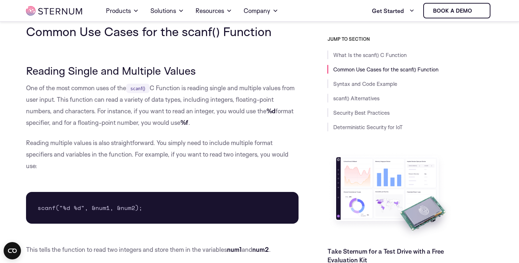
scroll to position [394, 0]
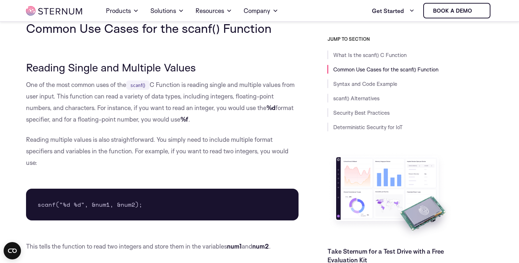
drag, startPoint x: 29, startPoint y: 67, endPoint x: 185, endPoint y: 57, distance: 155.7
drag, startPoint x: 188, startPoint y: 65, endPoint x: 97, endPoint y: 63, distance: 90.7
click at [97, 63] on h3 "Reading Single and Multiple Values" at bounding box center [162, 67] width 272 height 12
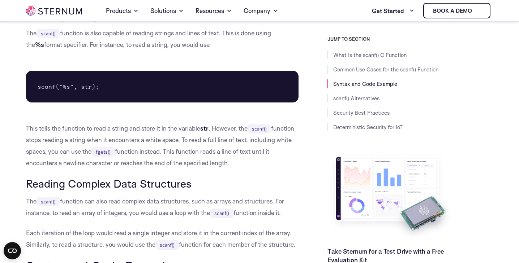
scroll to position [729, 0]
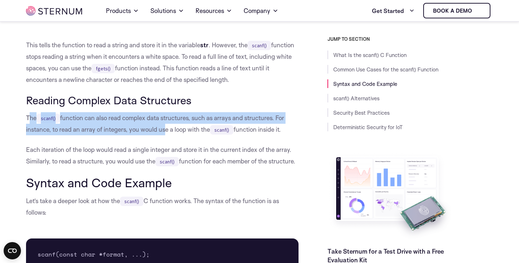
drag, startPoint x: 29, startPoint y: 122, endPoint x: 161, endPoint y: 129, distance: 132.8
click at [161, 129] on p "The scanf() function can also read complex data structures, such as arrays and …" at bounding box center [162, 123] width 272 height 23
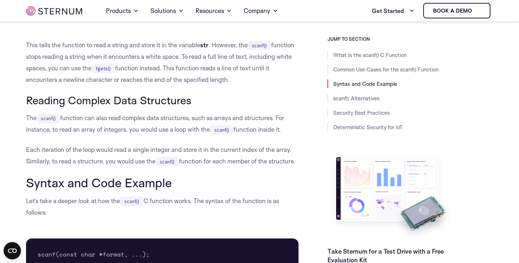
click at [161, 126] on p "The scanf() function can also read complex data structures, such as arrays and …" at bounding box center [162, 123] width 272 height 23
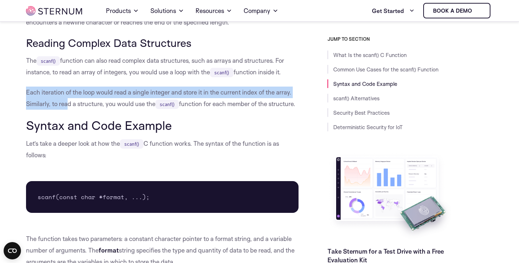
drag, startPoint x: 27, startPoint y: 92, endPoint x: 68, endPoint y: 105, distance: 42.0
click at [68, 105] on p "Each iteration of the loop would read a single integer and store it in the curr…" at bounding box center [162, 98] width 272 height 23
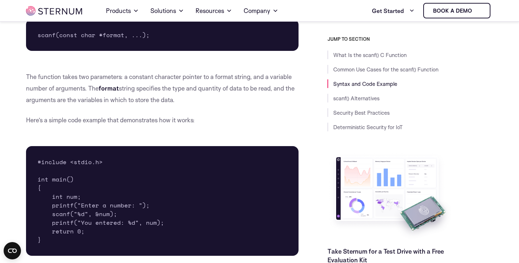
scroll to position [961, 0]
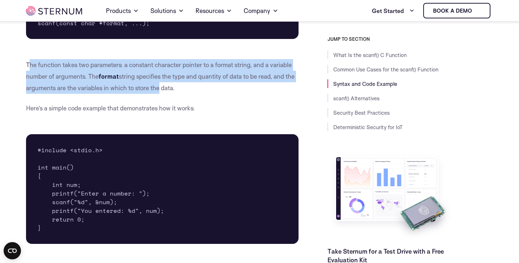
drag, startPoint x: 29, startPoint y: 78, endPoint x: 164, endPoint y: 94, distance: 136.1
click at [165, 94] on p "The function takes two parameters: a constant character pointer to a format str…" at bounding box center [162, 76] width 272 height 35
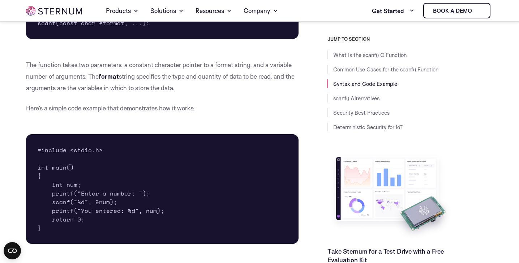
click at [177, 94] on p "The function takes two parameters: a constant character pointer to a format str…" at bounding box center [162, 76] width 272 height 35
drag, startPoint x: 89, startPoint y: 87, endPoint x: 150, endPoint y: 88, distance: 61.4
click at [151, 88] on p "The function takes two parameters: a constant character pointer to a format str…" at bounding box center [162, 76] width 272 height 35
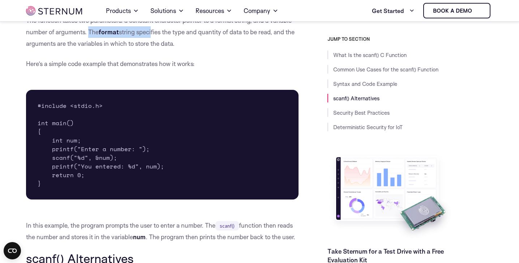
scroll to position [1020, 0]
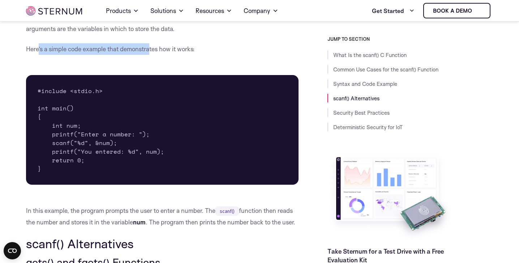
drag, startPoint x: 37, startPoint y: 62, endPoint x: 151, endPoint y: 61, distance: 114.2
click at [151, 55] on p "Here’s a simple code example that demonstrates how it works:" at bounding box center [162, 49] width 272 height 12
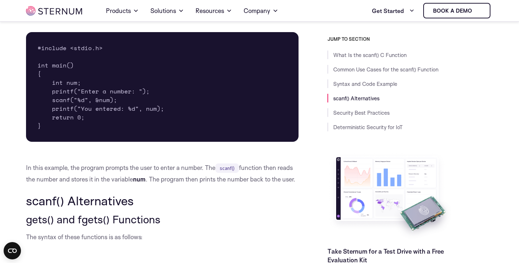
scroll to position [1080, 0]
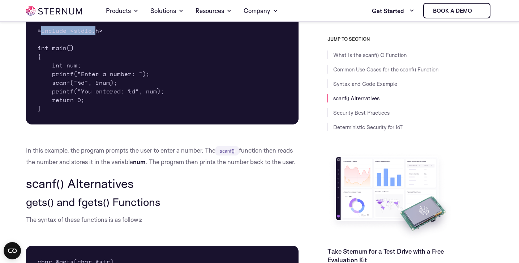
drag, startPoint x: 40, startPoint y: 44, endPoint x: 95, endPoint y: 44, distance: 55.6
click at [95, 44] on pre "#include <stdio.h> int main() { int num; printf("Enter a number: "); scanf("%d"…" at bounding box center [162, 70] width 272 height 110
drag, startPoint x: 38, startPoint y: 58, endPoint x: 81, endPoint y: 58, distance: 42.6
click at [81, 58] on pre "#include <stdio.h> int main() { int num; printf("Enter a number: "); scanf("%d"…" at bounding box center [162, 70] width 272 height 110
drag, startPoint x: 51, startPoint y: 80, endPoint x: 95, endPoint y: 80, distance: 44.1
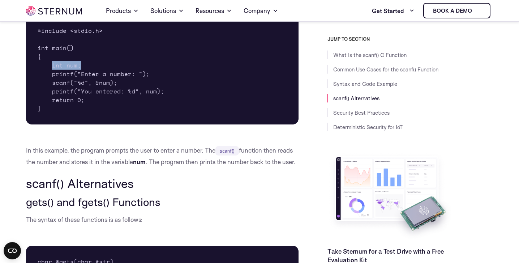
click at [95, 80] on pre "#include <stdio.h> int main() { int num; printf("Enter a number: "); scanf("%d"…" at bounding box center [162, 70] width 272 height 110
drag, startPoint x: 51, startPoint y: 88, endPoint x: 151, endPoint y: 89, distance: 100.1
click at [151, 89] on pre "#include <stdio.h> int main() { int num; printf("Enter a number: "); scanf("%d"…" at bounding box center [162, 70] width 272 height 110
click at [149, 90] on pre "#include <stdio.h> int main() { int num; printf("Enter a number: "); scanf("%d"…" at bounding box center [162, 70] width 272 height 110
drag, startPoint x: 51, startPoint y: 95, endPoint x: 129, endPoint y: 92, distance: 78.1
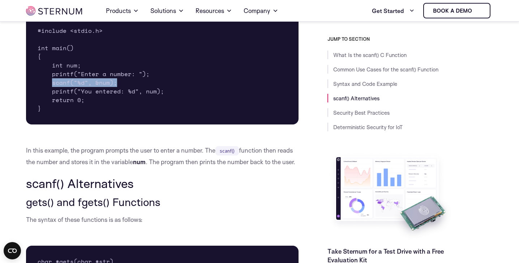
click at [130, 92] on pre "#include <stdio.h> int main() { int num; printf("Enter a number: "); scanf("%d"…" at bounding box center [162, 70] width 272 height 110
click at [129, 92] on pre "#include <stdio.h> int main() { int num; printf("Enter a number: "); scanf("%d"…" at bounding box center [162, 70] width 272 height 110
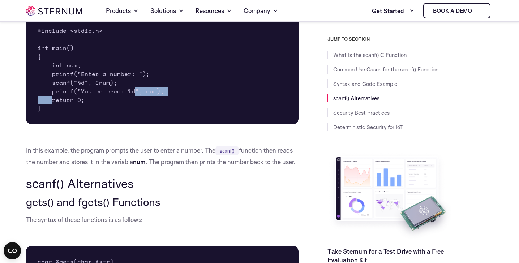
drag, startPoint x: 52, startPoint y: 110, endPoint x: 133, endPoint y: 103, distance: 81.2
click at [133, 103] on pre "#include <stdio.h> int main() { int num; printf("Enter a number: "); scanf("%d"…" at bounding box center [162, 70] width 272 height 110
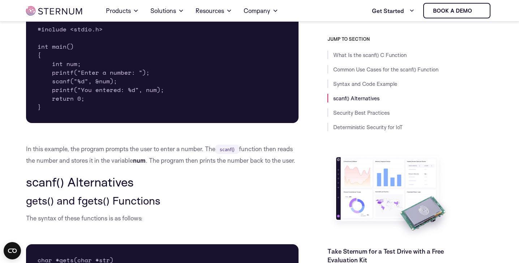
scroll to position [1150, 0]
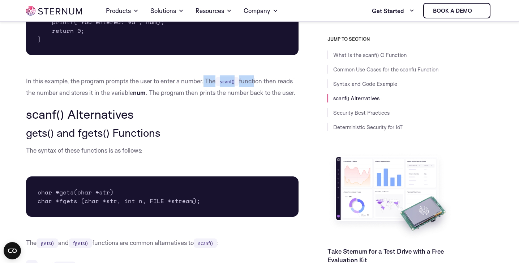
drag, startPoint x: 205, startPoint y: 91, endPoint x: 253, endPoint y: 90, distance: 47.3
click at [253, 90] on p "In this example, the program prompts the user to enter a number. The scanf() fu…" at bounding box center [162, 87] width 272 height 23
drag, startPoint x: 26, startPoint y: 105, endPoint x: 56, endPoint y: 105, distance: 30.0
click at [56, 99] on p "In this example, the program prompts the user to enter a number. The scanf() fu…" at bounding box center [162, 87] width 272 height 23
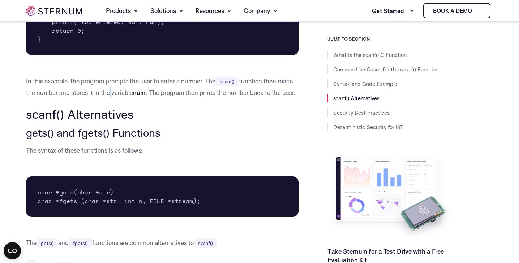
click at [109, 99] on p "In this example, the program prompts the user to enter a number. The scanf() fu…" at bounding box center [162, 87] width 272 height 23
drag, startPoint x: 92, startPoint y: 102, endPoint x: 149, endPoint y: 103, distance: 56.4
click at [149, 99] on p "In this example, the program prompts the user to enter a number. The scanf() fu…" at bounding box center [162, 87] width 272 height 23
click at [147, 121] on h2 "scanf() Alternatives" at bounding box center [162, 114] width 272 height 14
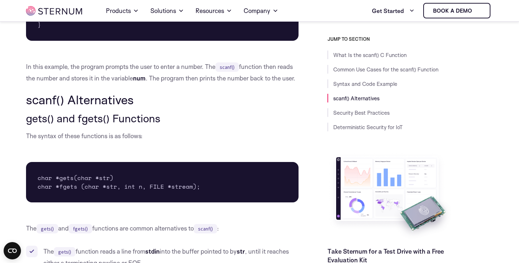
scroll to position [1203, 0]
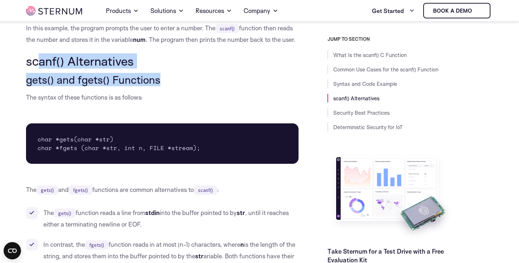
drag, startPoint x: 38, startPoint y: 74, endPoint x: 161, endPoint y: 94, distance: 125.5
click at [161, 94] on div "What Is the scanf() C Function In C programming, the scanf() function is used t…" at bounding box center [162, 267] width 272 height 2543
click at [161, 86] on h3 "gets() and fgets() Functions" at bounding box center [162, 80] width 272 height 12
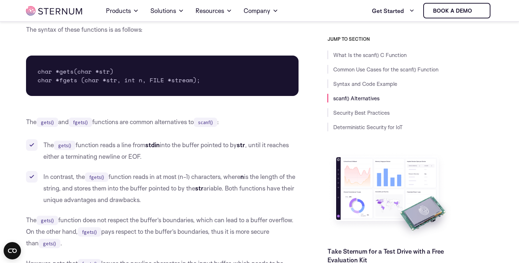
scroll to position [1279, 0]
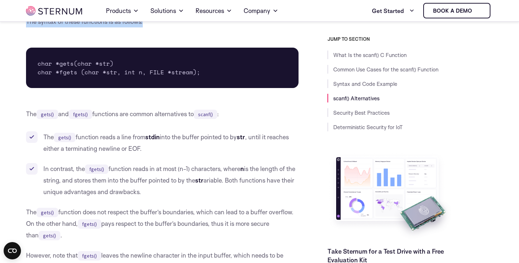
drag, startPoint x: 27, startPoint y: 34, endPoint x: 153, endPoint y: 34, distance: 125.7
click at [153, 27] on p "The syntax of these functions is as follows:" at bounding box center [162, 22] width 272 height 12
drag, startPoint x: 40, startPoint y: 75, endPoint x: 48, endPoint y: 75, distance: 7.6
click at [48, 75] on pre "char *gets(char *str) char *fgets (char *str, int n, FILE *stream);" at bounding box center [162, 68] width 272 height 40
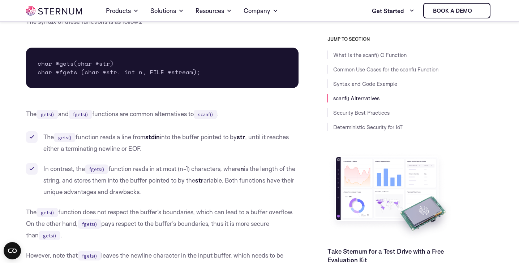
click at [57, 75] on pre "char *gets(char *str) char *fgets (char *str, int n, FILE *stream);" at bounding box center [162, 68] width 272 height 40
drag, startPoint x: 55, startPoint y: 75, endPoint x: 90, endPoint y: 75, distance: 34.3
click at [95, 75] on pre "char *gets(char *str) char *fgets (char *str, int n, FILE *stream);" at bounding box center [162, 68] width 272 height 40
click at [91, 43] on div "What Is the scanf() C Function In C programming, the scanf() function is used t…" at bounding box center [162, 191] width 272 height 2543
drag, startPoint x: 42, startPoint y: 84, endPoint x: 53, endPoint y: 84, distance: 10.5
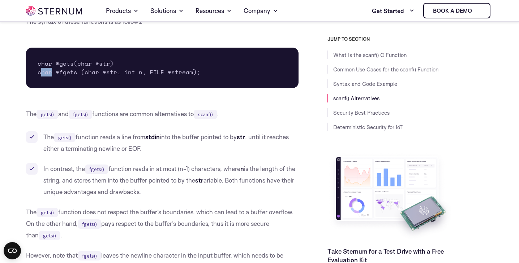
click at [53, 84] on pre "char *gets(char *str) char *fgets (char *str, int n, FILE *stream);" at bounding box center [162, 68] width 272 height 40
click at [56, 85] on pre "char *gets(char *str) char *fgets (char *str, int n, FILE *stream);" at bounding box center [162, 68] width 272 height 40
click at [70, 83] on pre "char *gets(char *str) char *fgets (char *str, int n, FILE *stream);" at bounding box center [162, 68] width 272 height 40
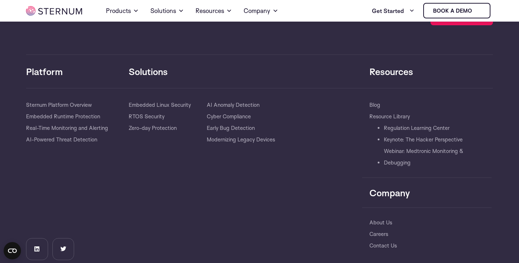
scroll to position [2835, 0]
